Goal: Find specific page/section: Find specific page/section

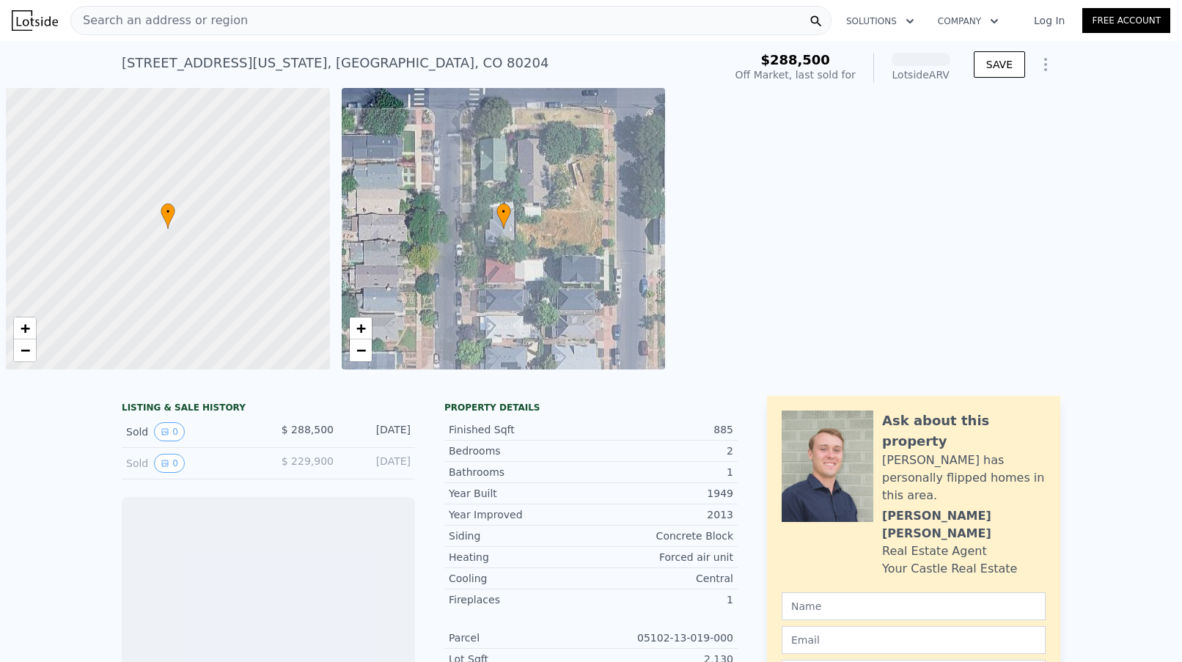
scroll to position [0, 6]
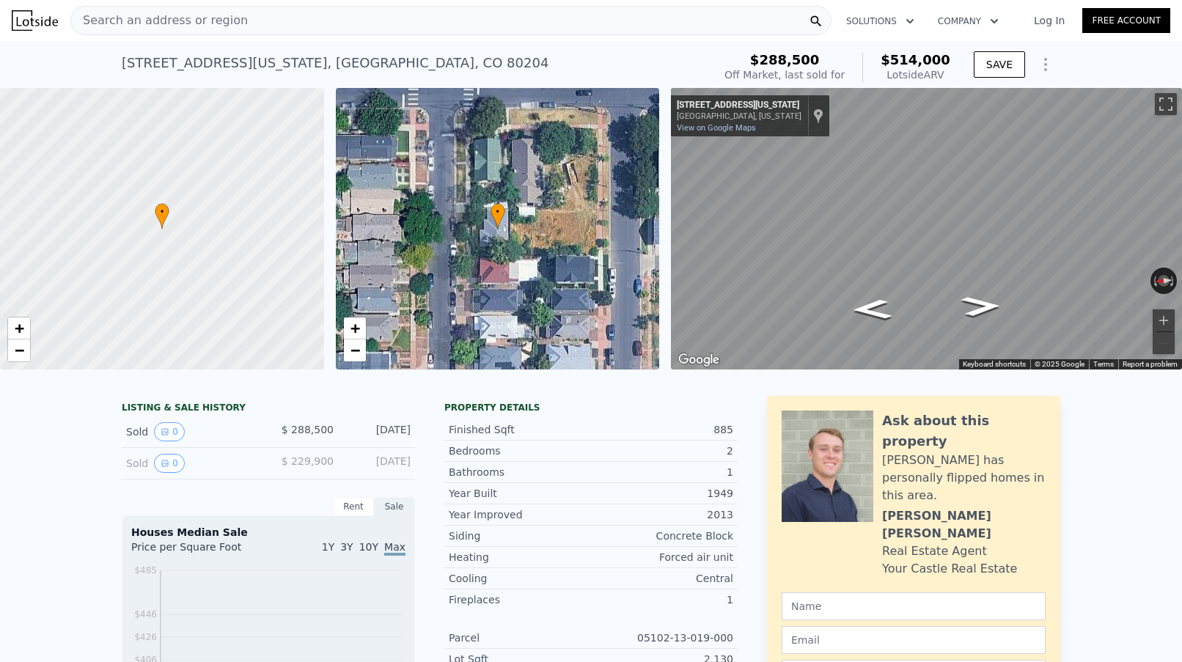
click at [152, 18] on span "Search an address or region" at bounding box center [159, 21] width 177 height 18
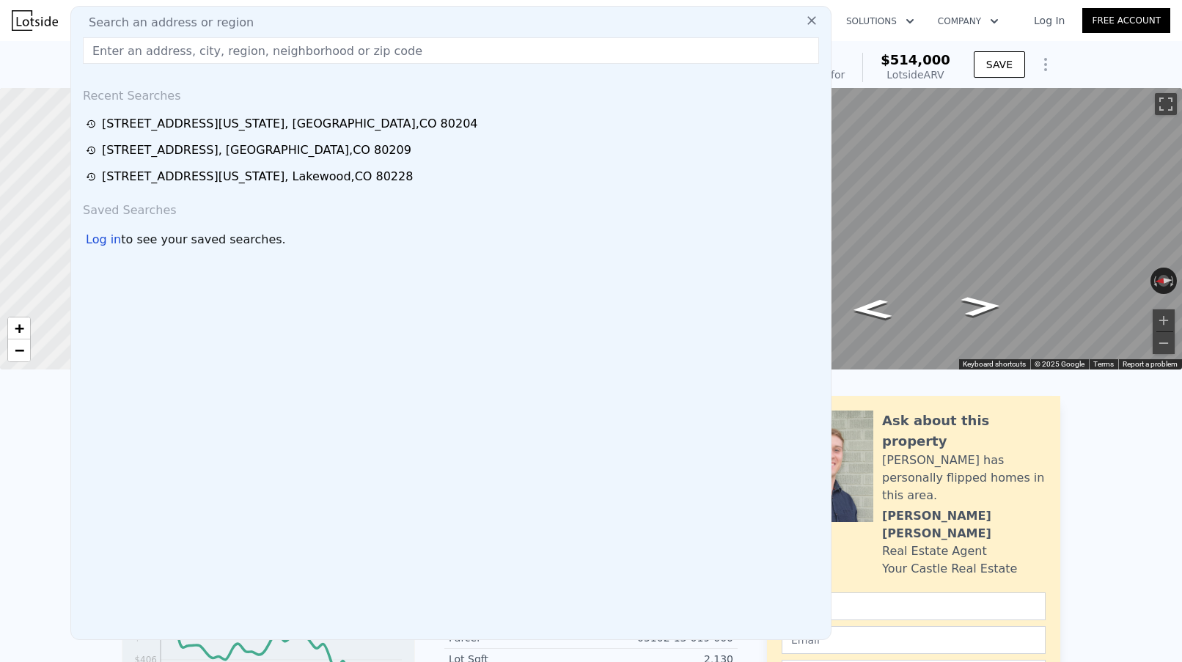
type input "[STREET_ADDRESS]"
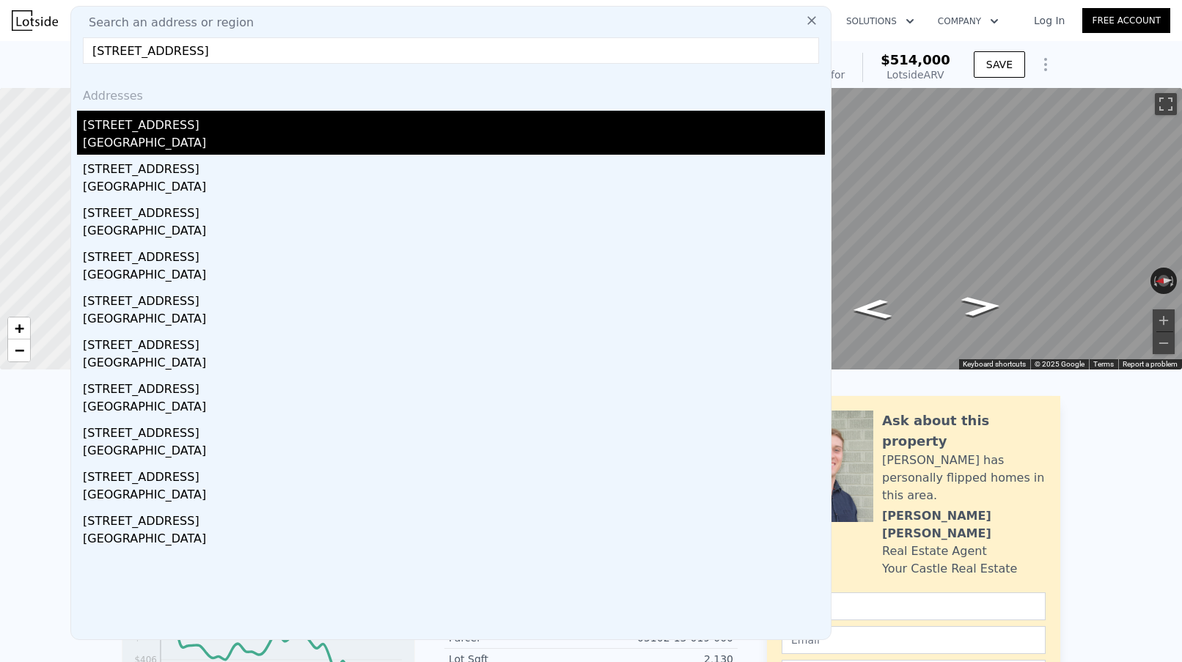
click at [152, 146] on div "[GEOGRAPHIC_DATA]" at bounding box center [454, 144] width 742 height 21
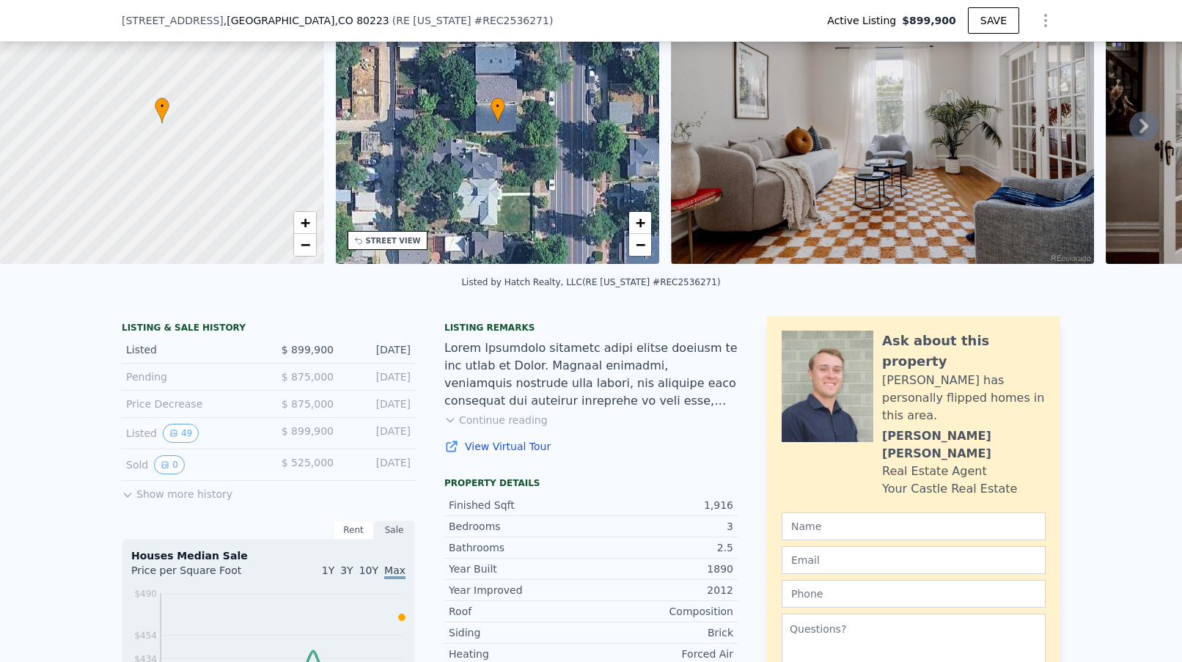
scroll to position [108, 0]
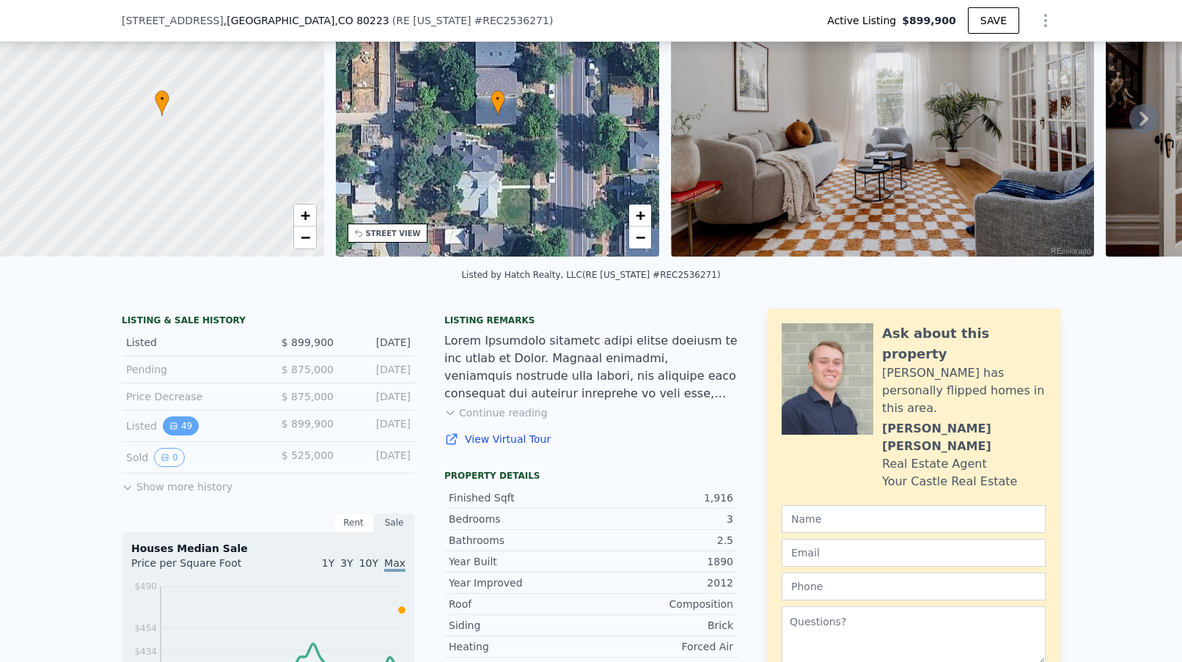
click at [179, 423] on button "49" at bounding box center [181, 425] width 36 height 19
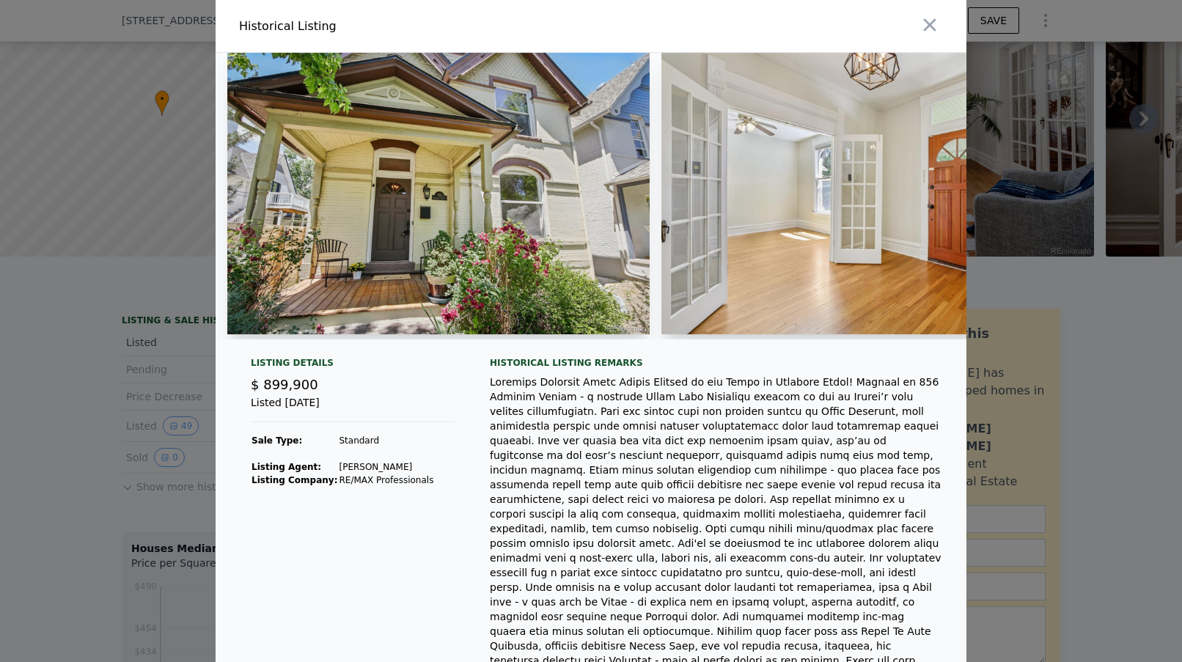
click at [536, 202] on img at bounding box center [438, 193] width 422 height 281
click at [728, 192] on img at bounding box center [872, 193] width 422 height 281
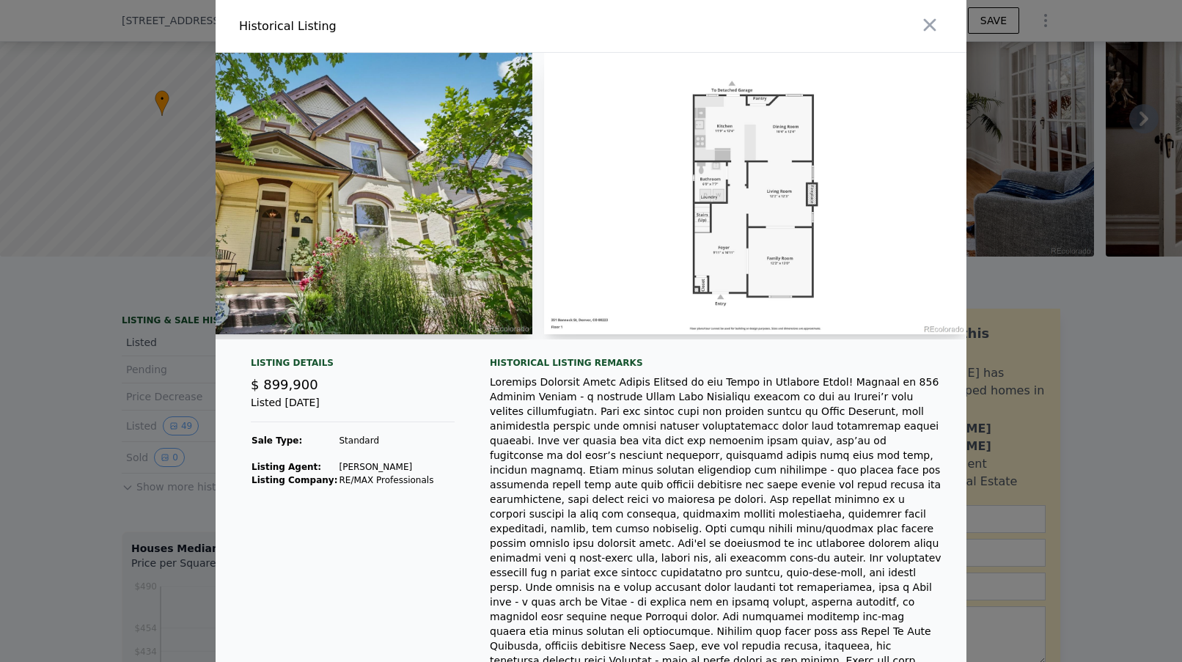
scroll to position [0, 19602]
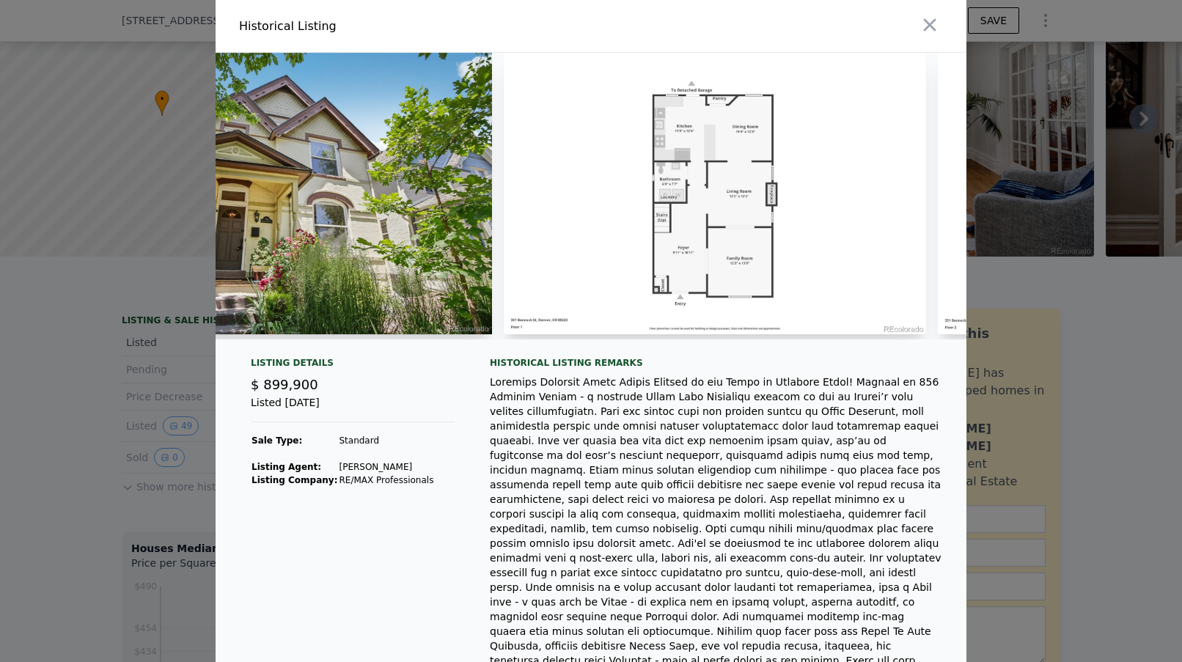
click at [702, 220] on img at bounding box center [715, 193] width 422 height 281
click at [715, 179] on img at bounding box center [715, 193] width 422 height 281
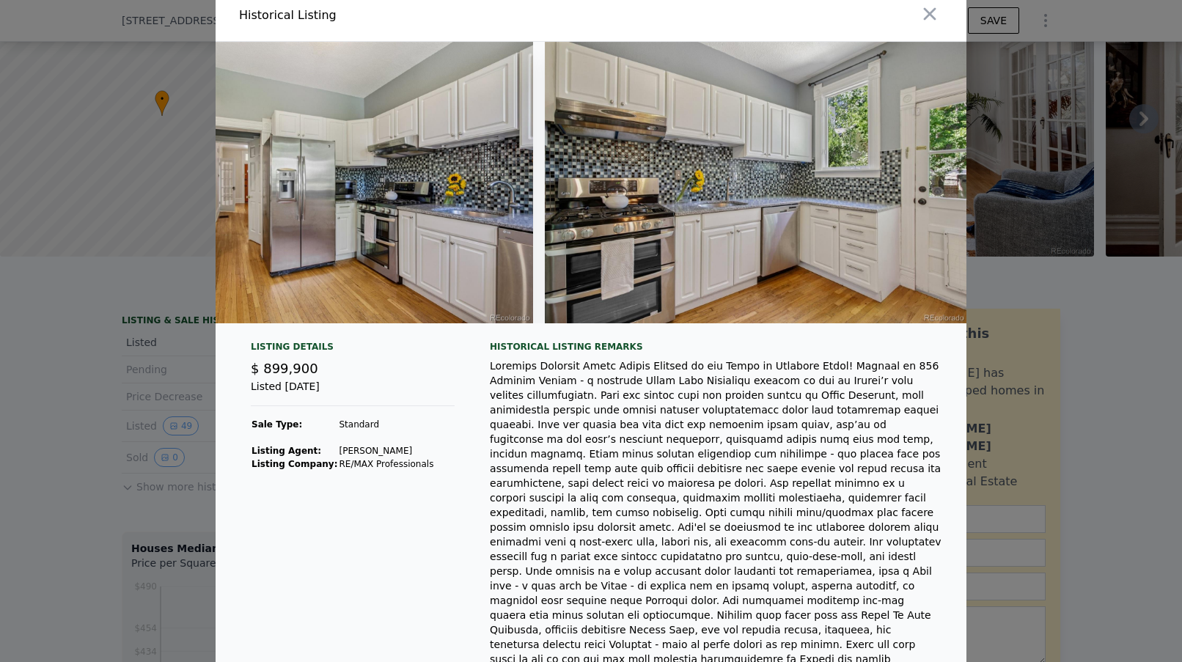
scroll to position [0, 7040]
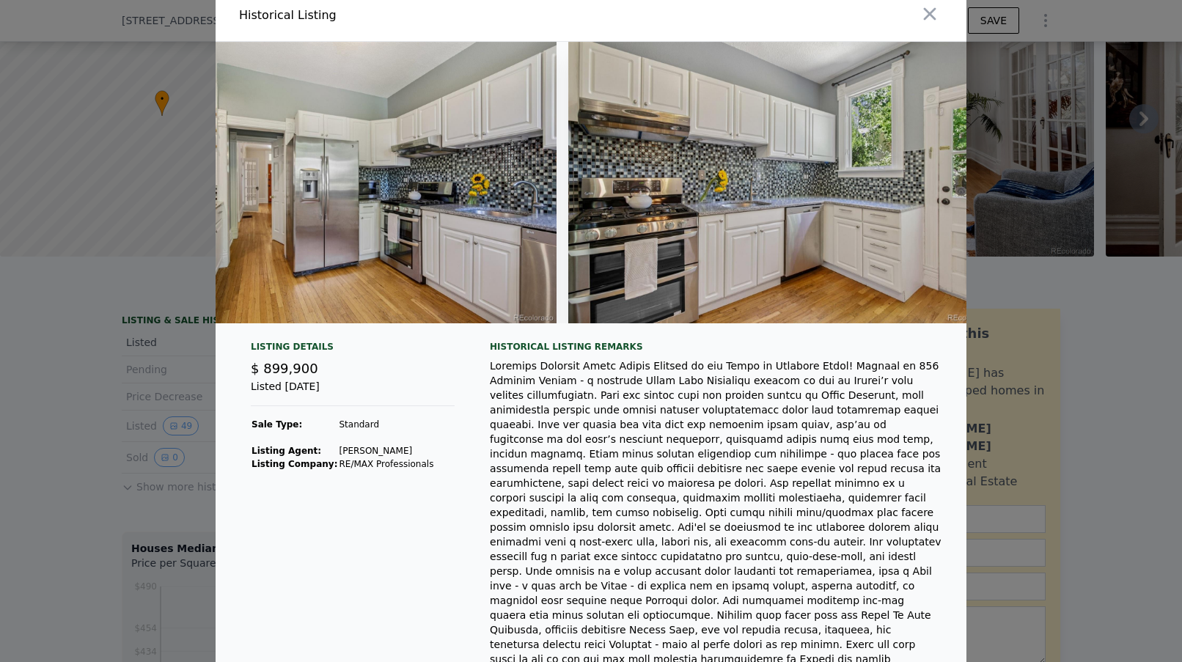
click at [397, 147] on img at bounding box center [345, 182] width 422 height 281
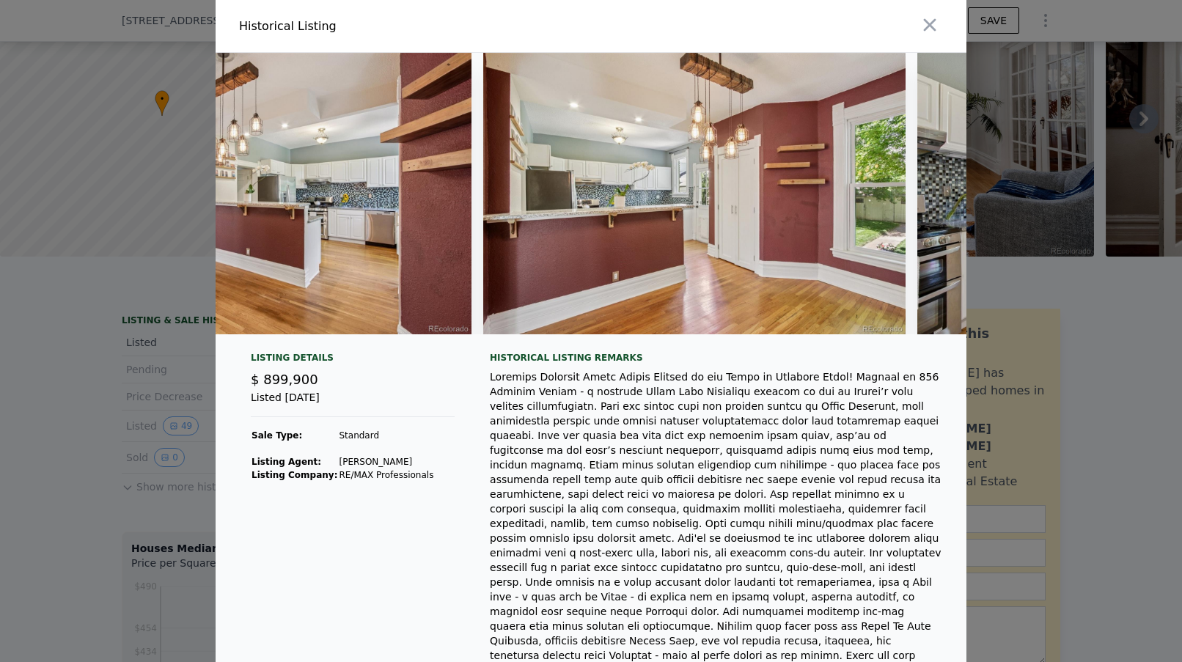
scroll to position [0, 5640]
